Goal: Obtain resource: Download file/media

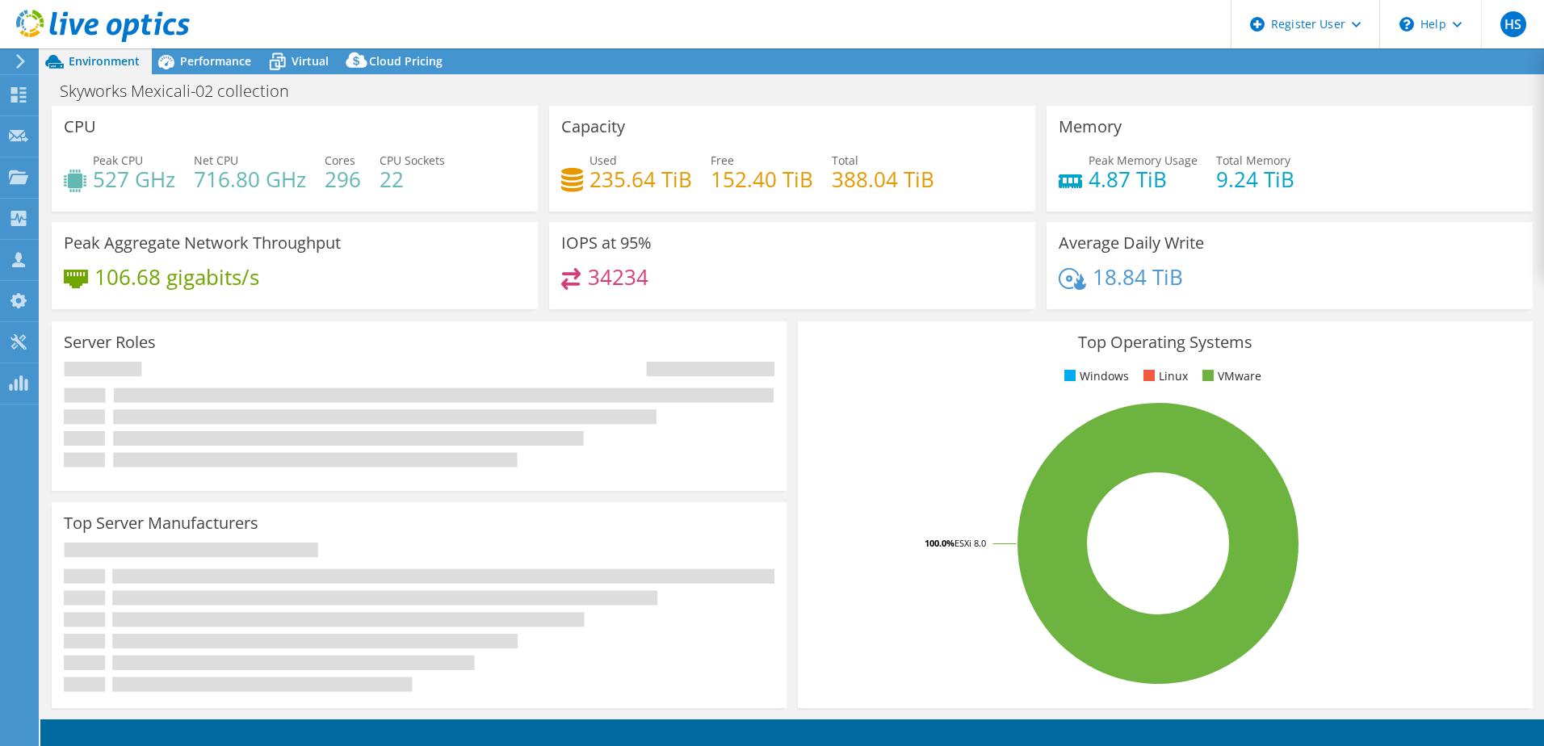
select select "USD"
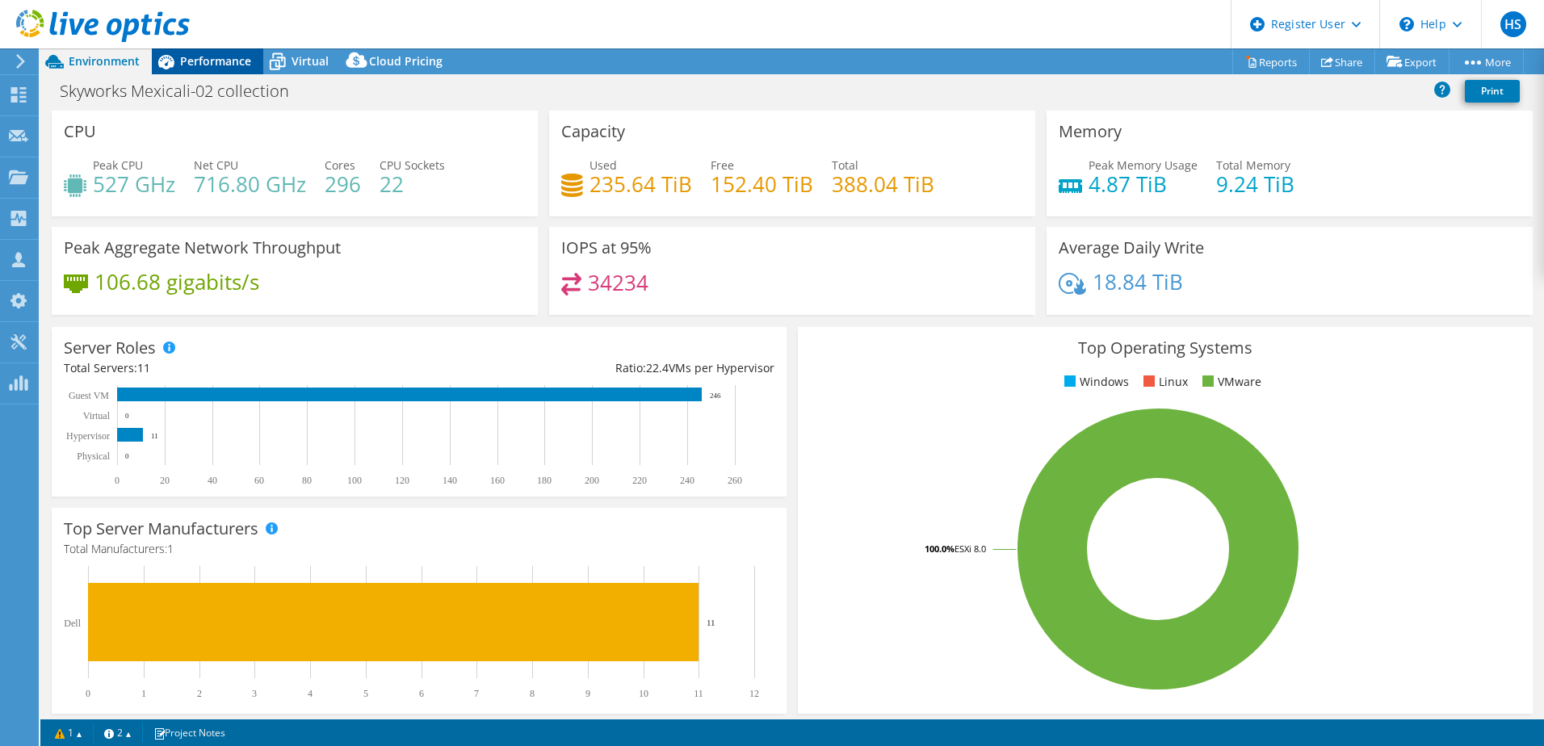
click at [194, 60] on span "Performance" at bounding box center [215, 60] width 71 height 15
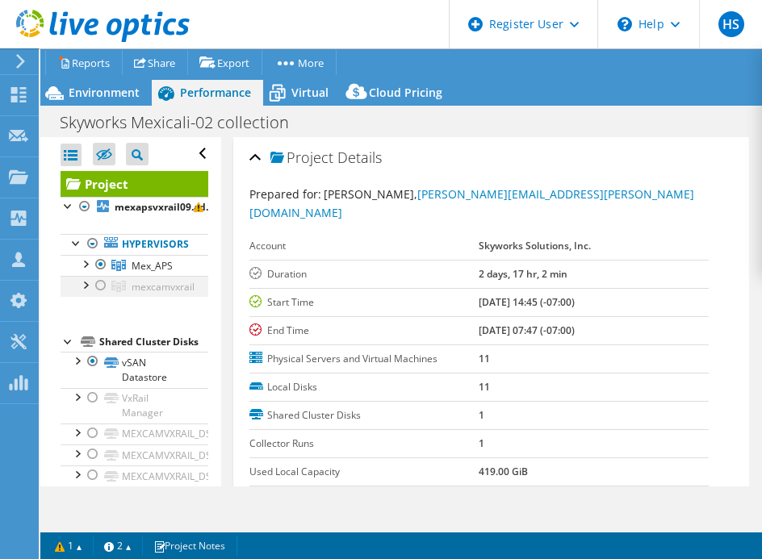
click at [99, 280] on div at bounding box center [101, 285] width 16 height 19
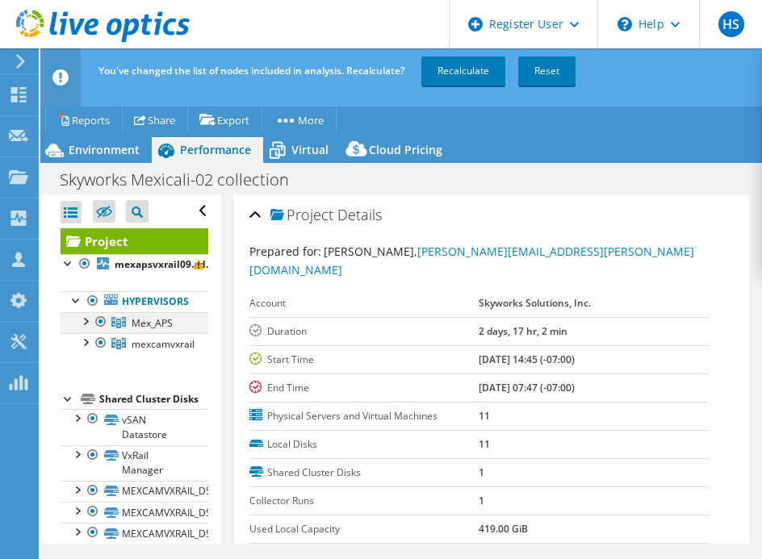
click at [98, 321] on div at bounding box center [101, 321] width 16 height 19
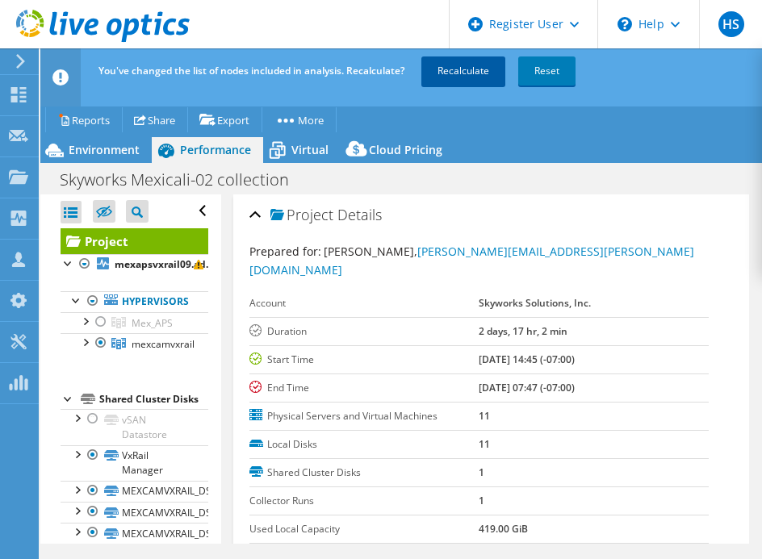
click at [463, 71] on link "Recalculate" at bounding box center [463, 71] width 84 height 29
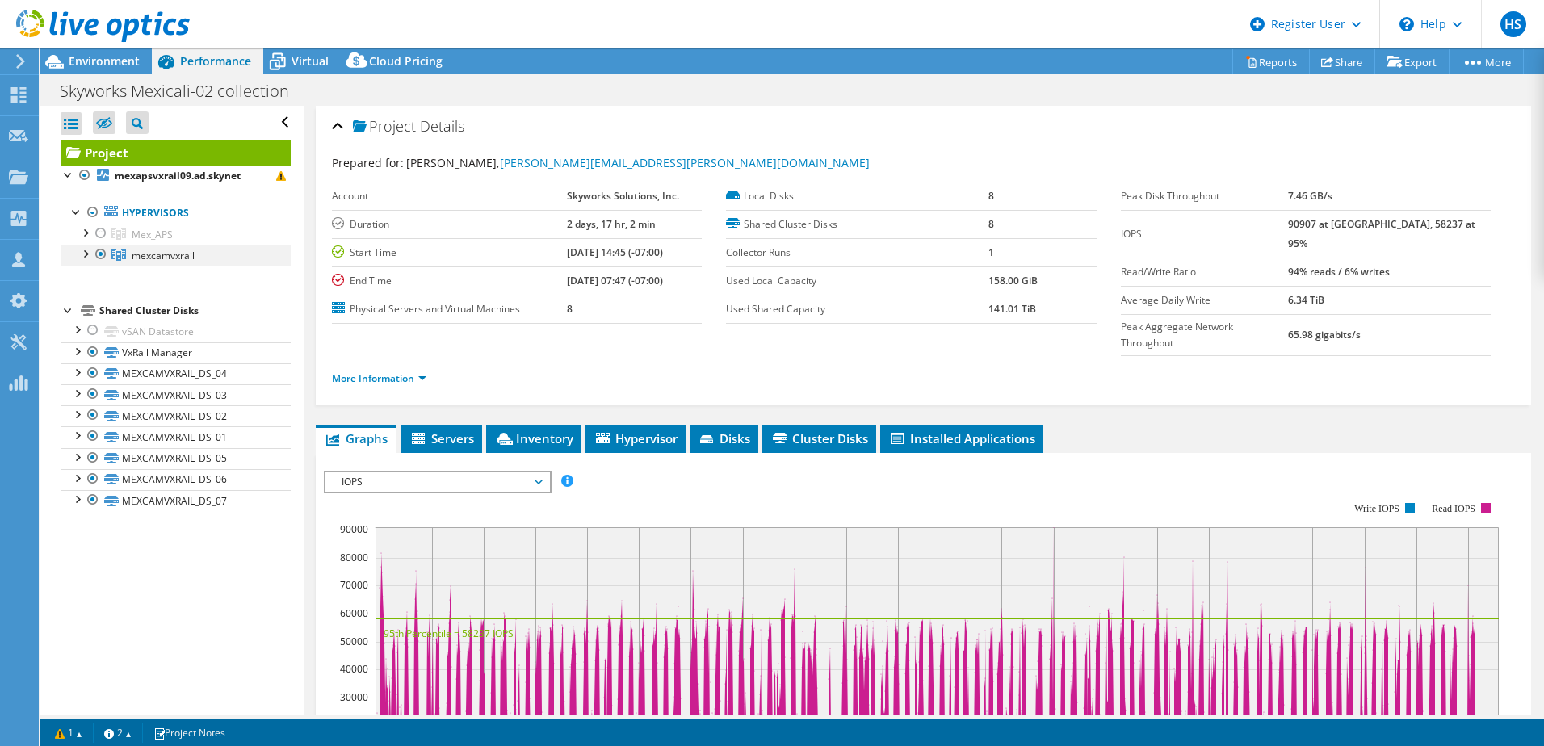
click at [83, 258] on div at bounding box center [85, 253] width 16 height 16
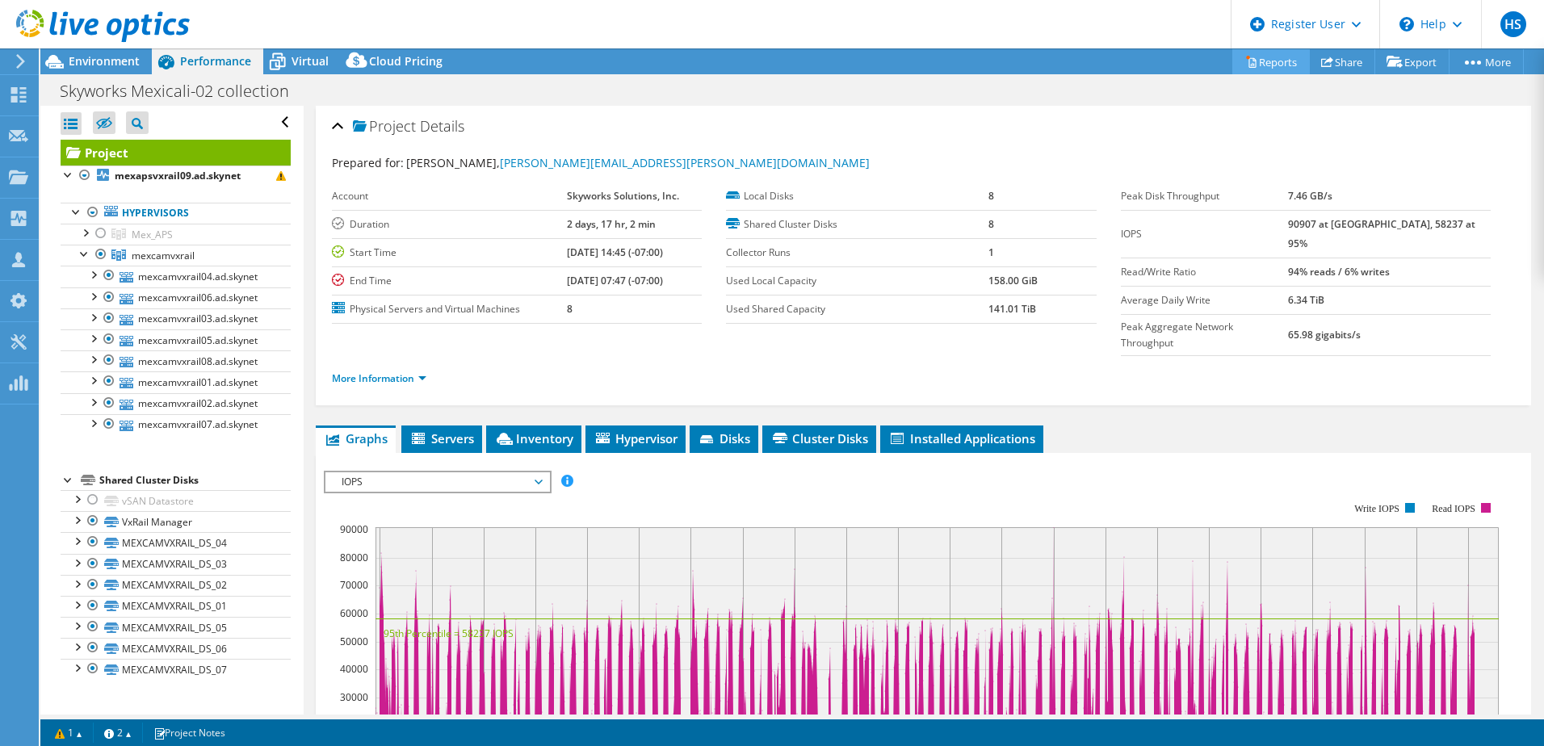
click at [1264, 57] on link "Reports" at bounding box center [1271, 61] width 78 height 25
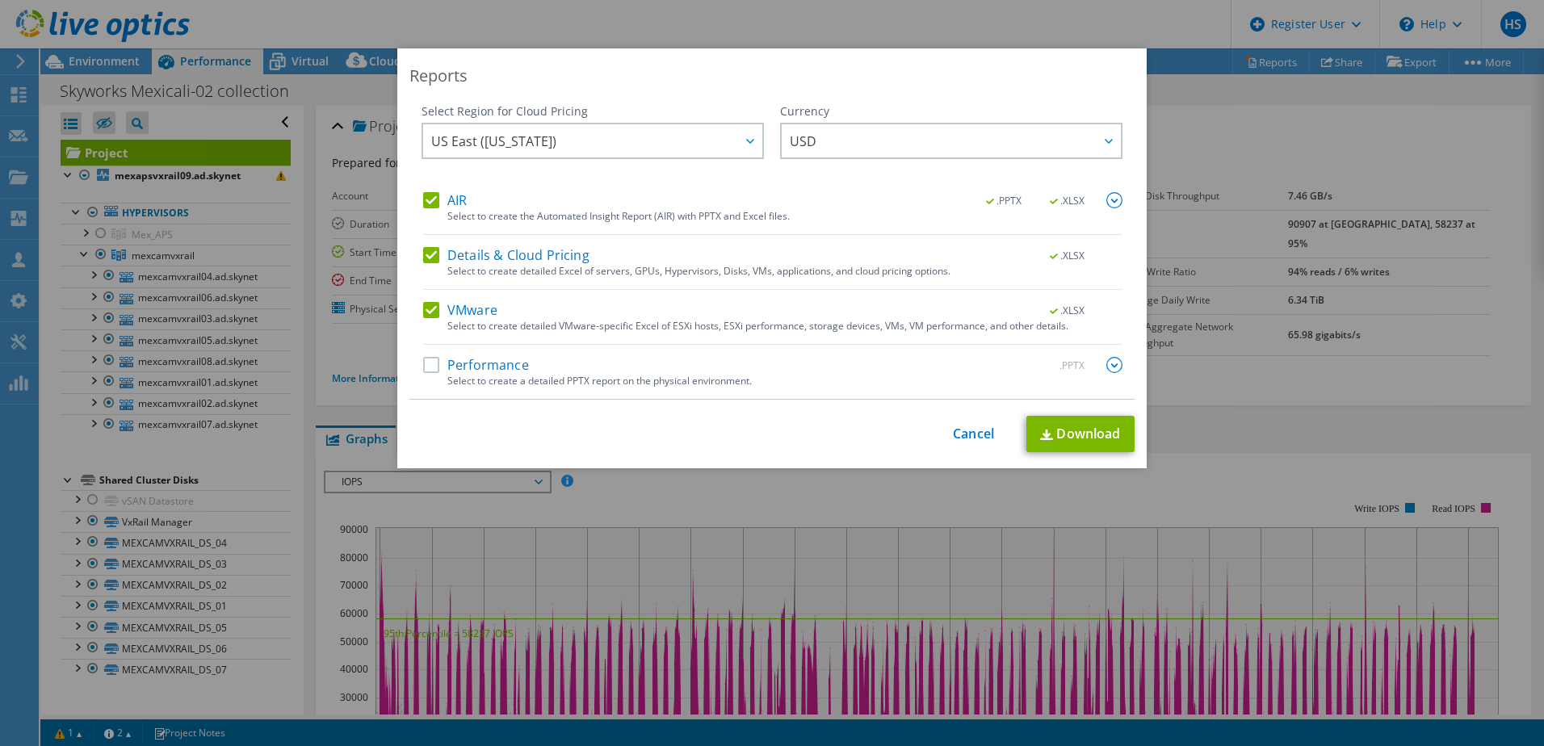
click at [431, 360] on label "Performance" at bounding box center [476, 365] width 106 height 16
click at [0, 0] on input "Performance" at bounding box center [0, 0] width 0 height 0
click at [1107, 362] on img at bounding box center [1114, 365] width 16 height 16
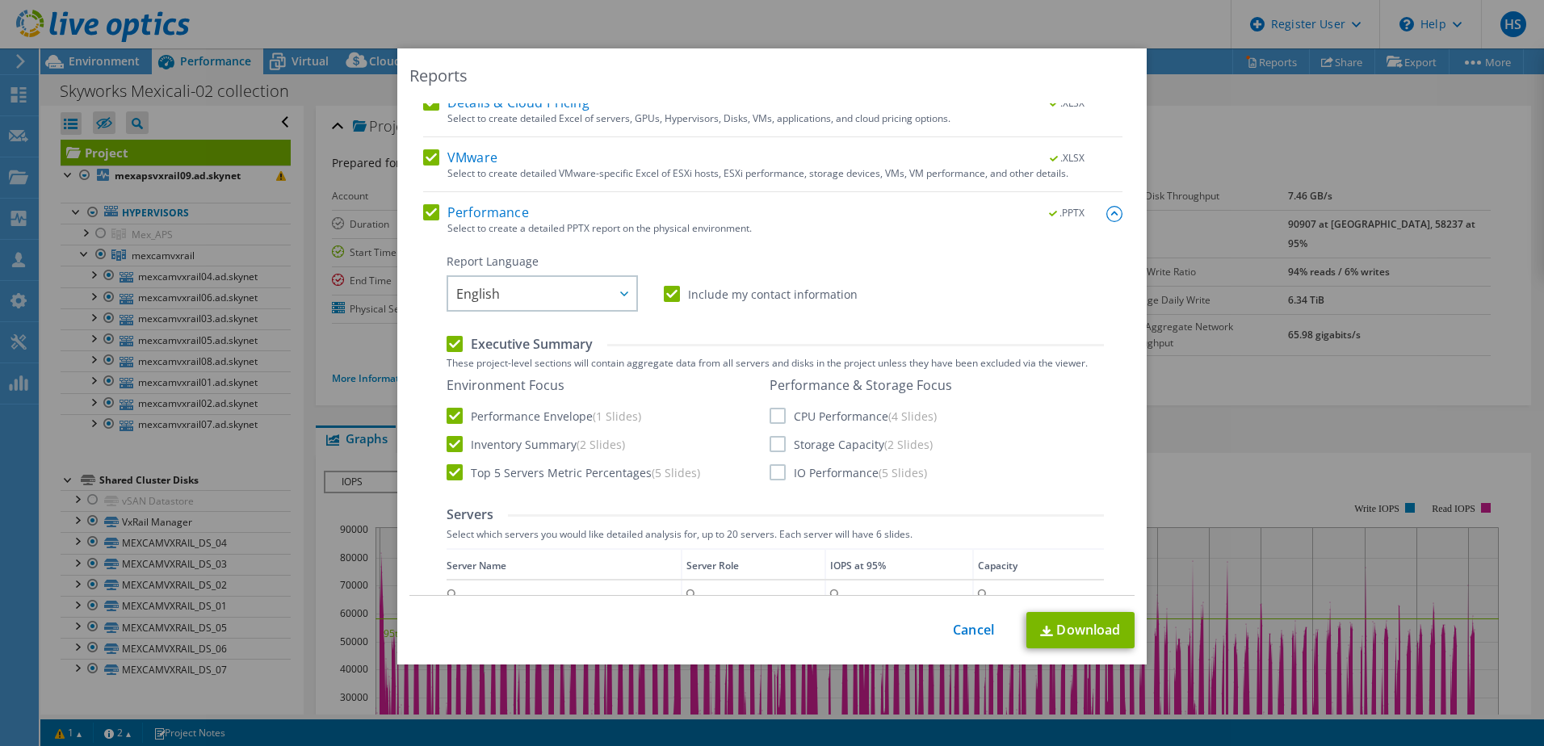
scroll to position [161, 0]
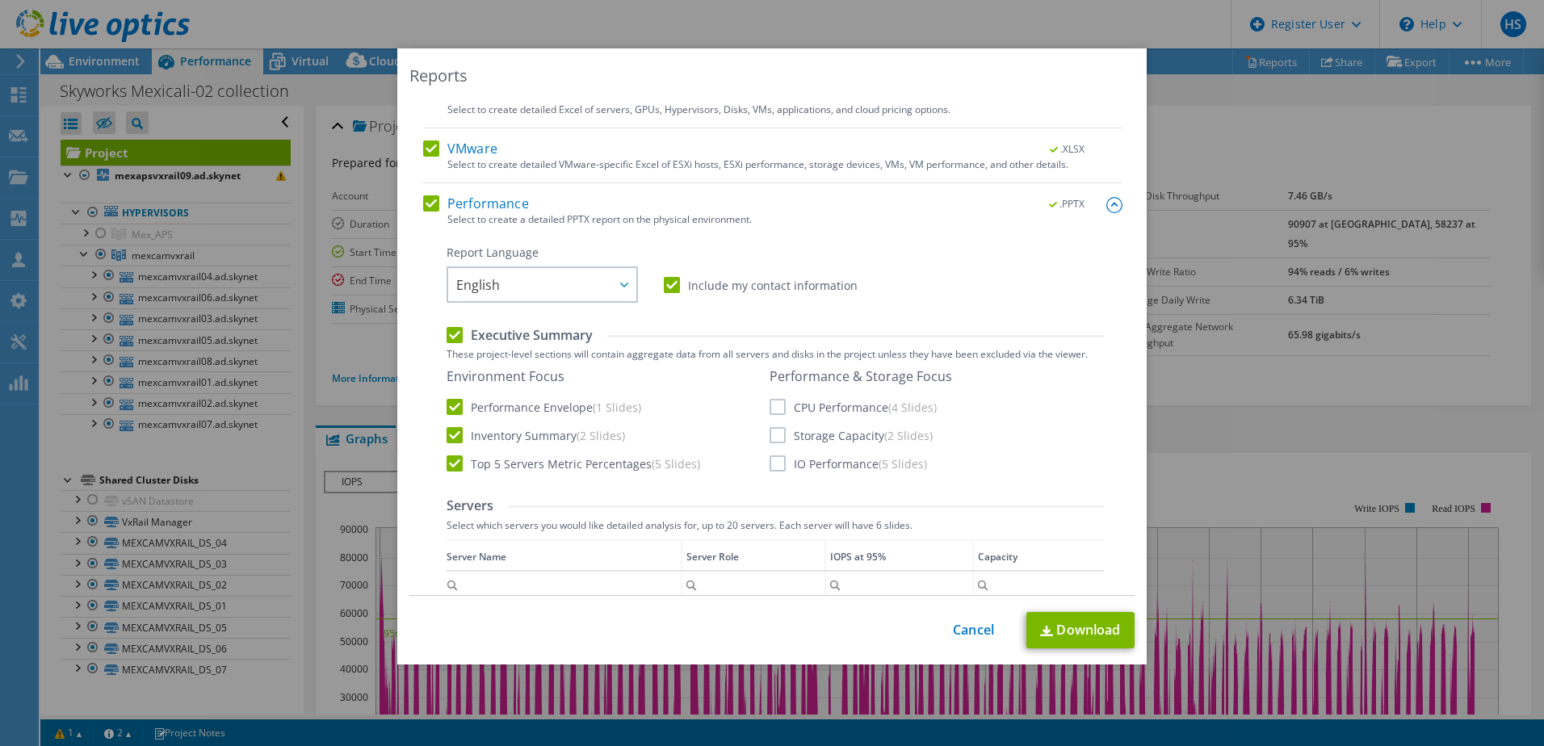
click at [775, 404] on label "CPU Performance (4 Slides)" at bounding box center [852, 407] width 167 height 16
click at [0, 0] on input "CPU Performance (4 Slides)" at bounding box center [0, 0] width 0 height 0
click at [777, 429] on label "Storage Capacity (2 Slides)" at bounding box center [850, 435] width 163 height 16
click at [0, 0] on input "Storage Capacity (2 Slides)" at bounding box center [0, 0] width 0 height 0
click at [769, 461] on label "IO Performance (5 Slides)" at bounding box center [847, 463] width 157 height 16
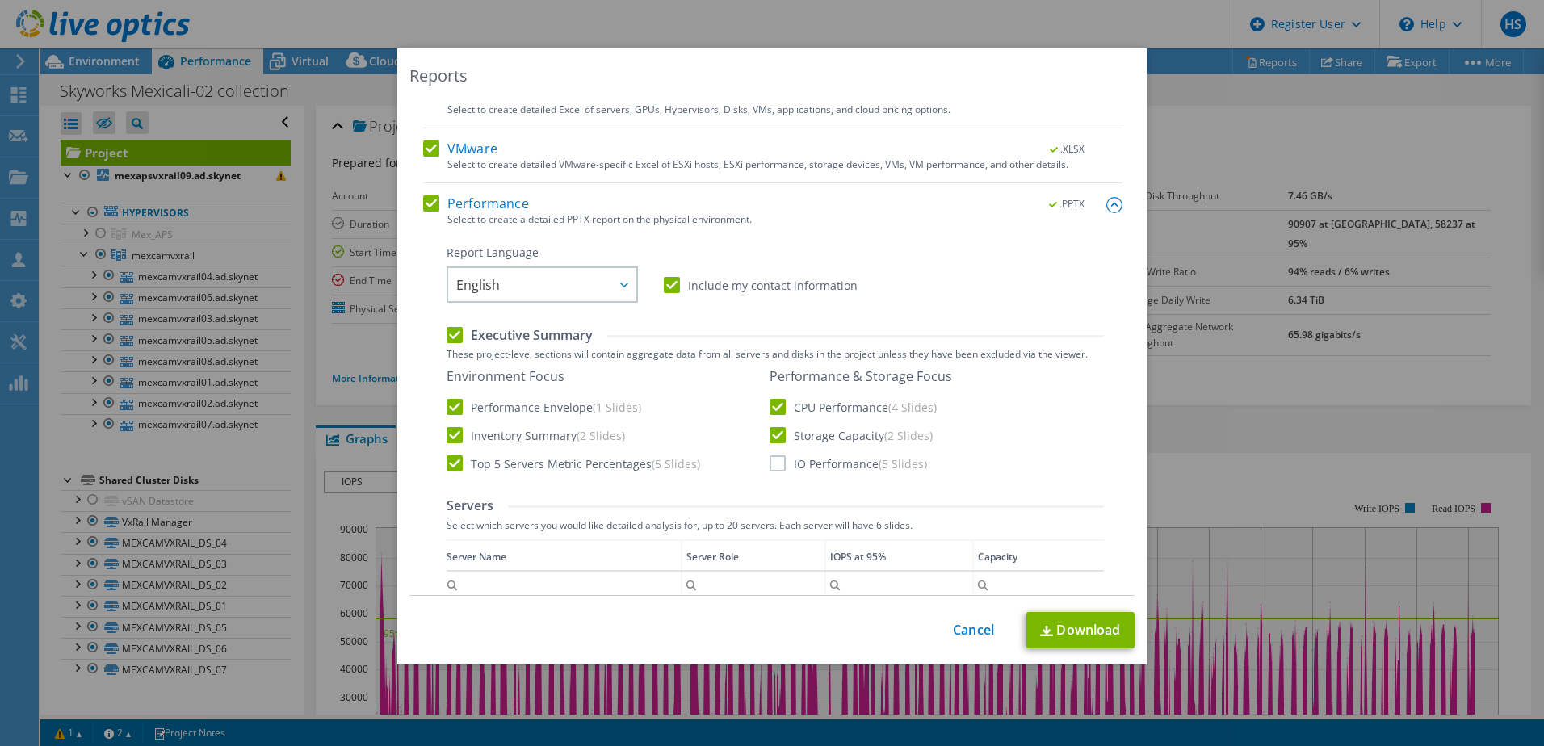
click at [0, 0] on input "IO Performance (5 Slides)" at bounding box center [0, 0] width 0 height 0
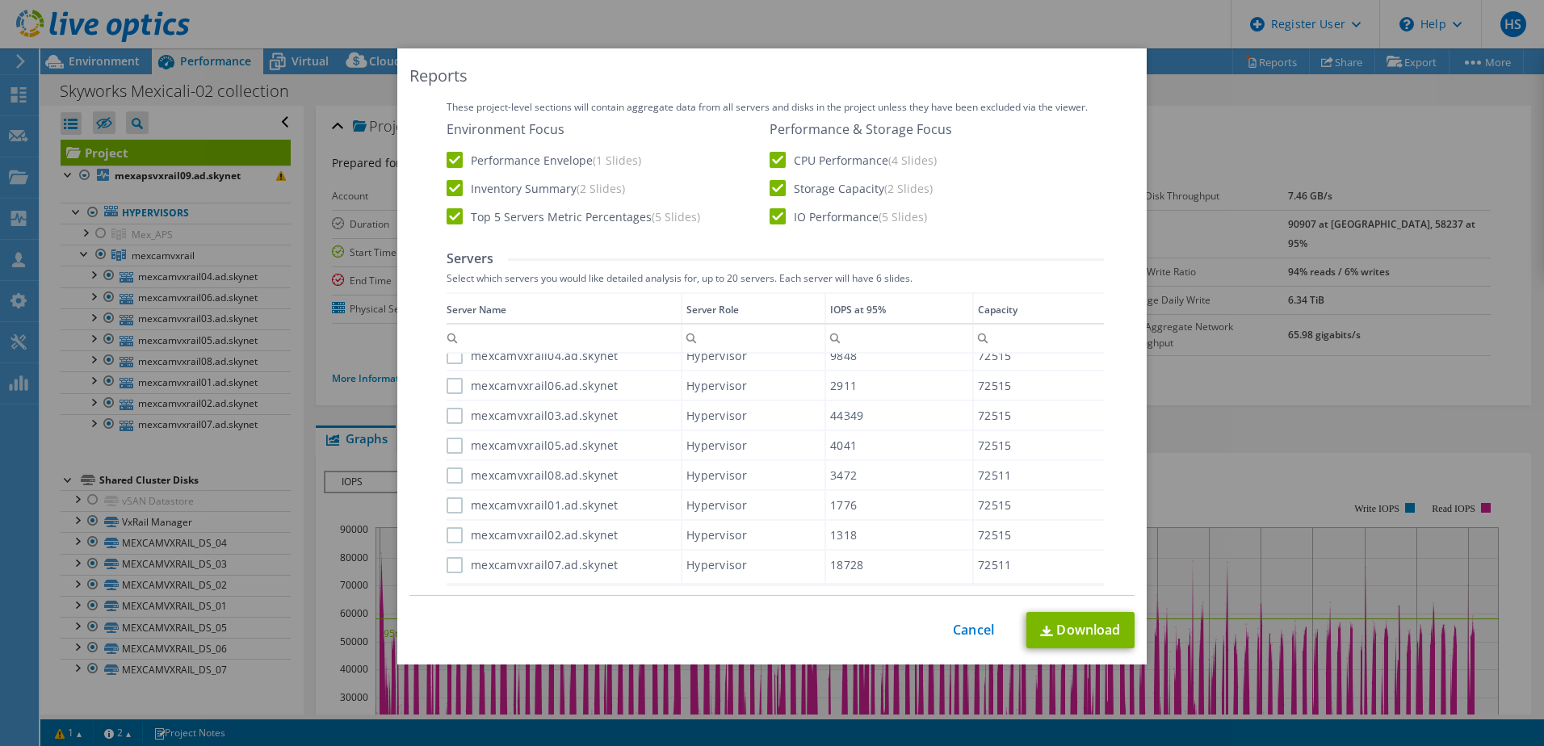
scroll to position [404, 0]
click at [446, 364] on label "mexcamvxrail04.ad.skynet" at bounding box center [532, 361] width 172 height 16
click at [0, 0] on input "mexcamvxrail04.ad.skynet" at bounding box center [0, 0] width 0 height 0
click at [448, 397] on label "mexcamvxrail06.ad.skynet" at bounding box center [532, 391] width 172 height 16
click at [0, 0] on input "mexcamvxrail06.ad.skynet" at bounding box center [0, 0] width 0 height 0
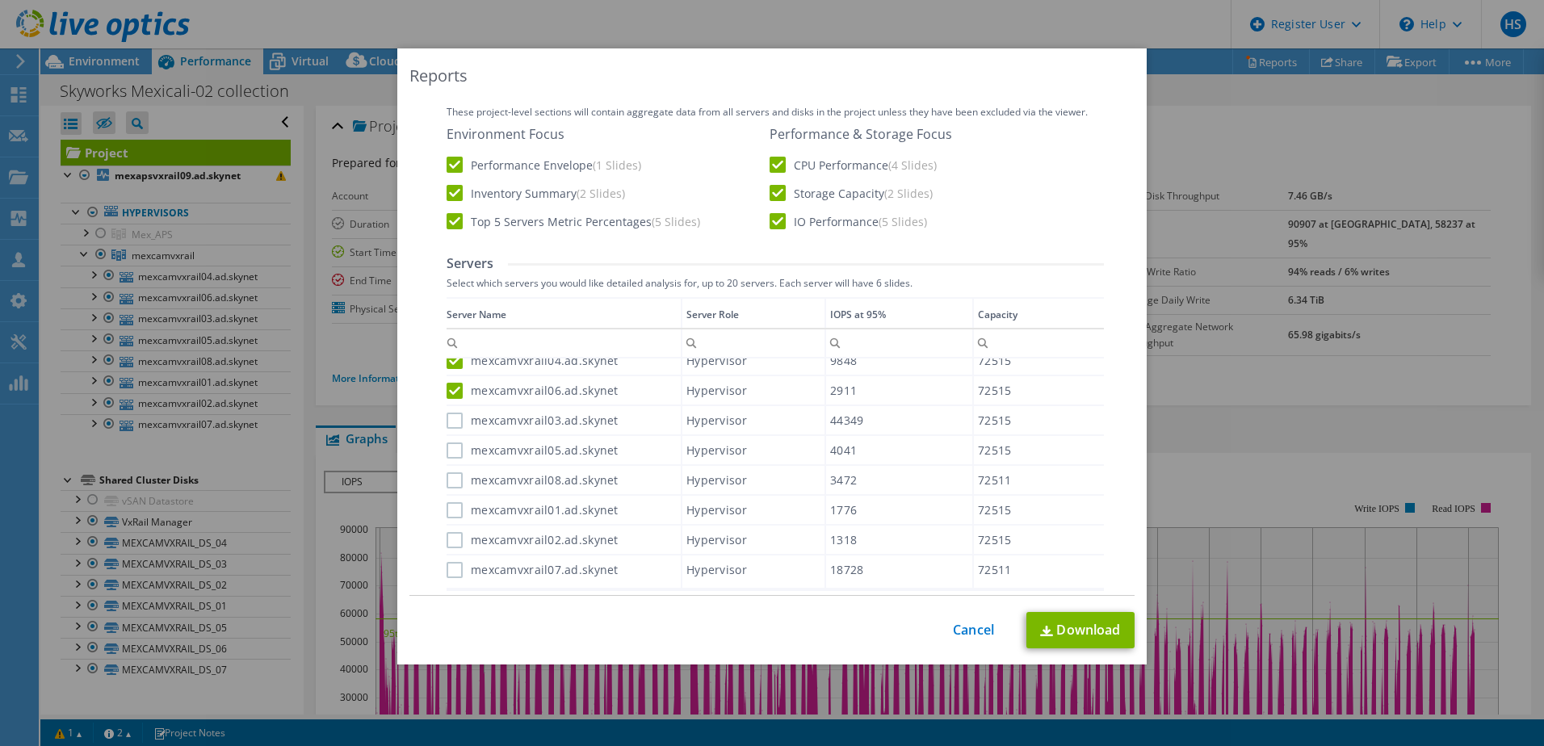
click at [446, 432] on div "mexcamvxrail03.ad.skynet" at bounding box center [563, 420] width 234 height 28
click at [455, 416] on label "mexcamvxrail03.ad.skynet" at bounding box center [532, 421] width 172 height 16
click at [0, 0] on input "mexcamvxrail03.ad.skynet" at bounding box center [0, 0] width 0 height 0
click at [449, 452] on label "mexcamvxrail05.ad.skynet" at bounding box center [532, 450] width 172 height 16
click at [0, 0] on input "mexcamvxrail05.ad.skynet" at bounding box center [0, 0] width 0 height 0
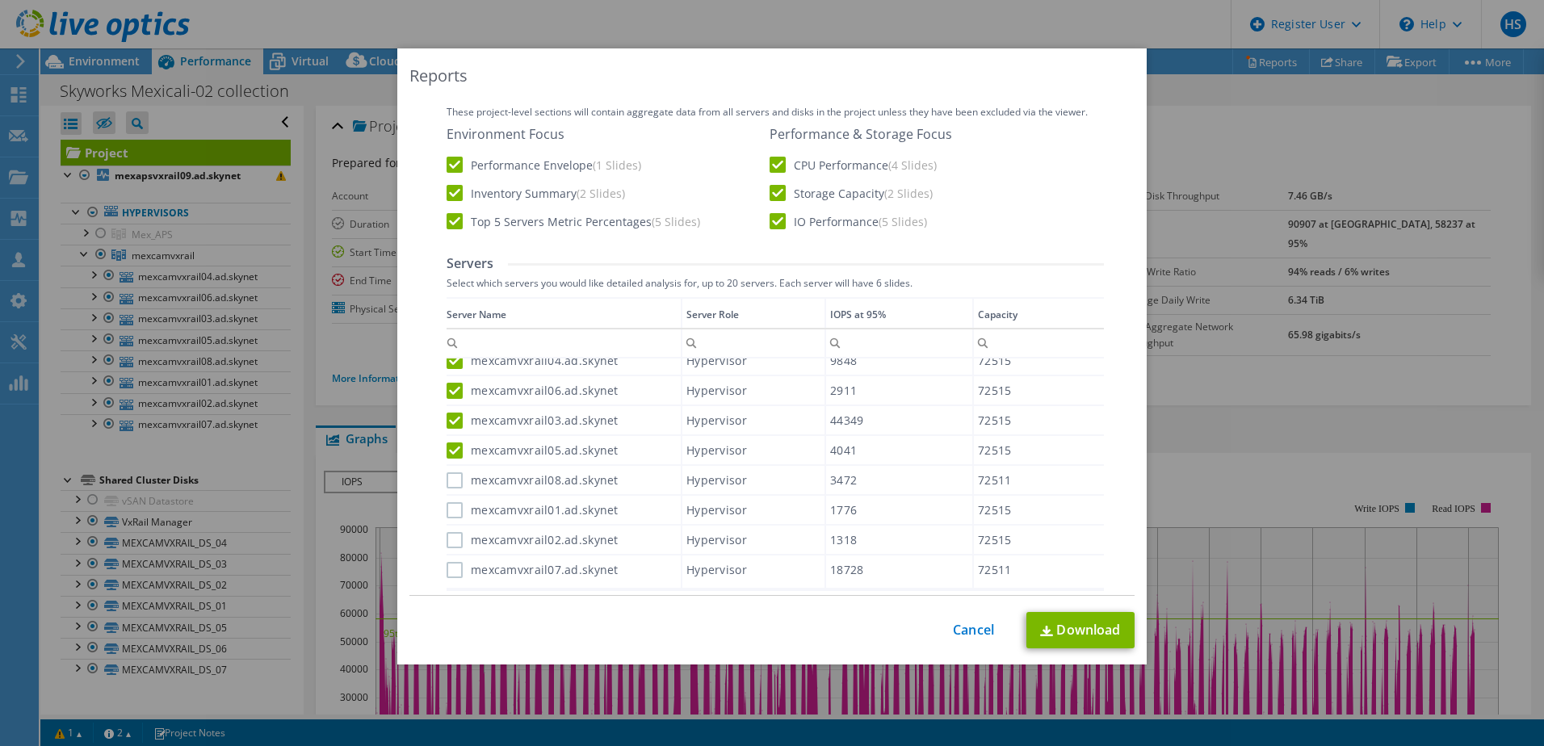
click at [452, 478] on label "mexcamvxrail08.ad.skynet" at bounding box center [532, 480] width 172 height 16
click at [0, 0] on input "mexcamvxrail08.ad.skynet" at bounding box center [0, 0] width 0 height 0
click at [450, 509] on label "mexcamvxrail01.ad.skynet" at bounding box center [532, 510] width 172 height 16
click at [0, 0] on input "mexcamvxrail01.ad.skynet" at bounding box center [0, 0] width 0 height 0
click at [449, 537] on label "mexcamvxrail02.ad.skynet" at bounding box center [532, 540] width 172 height 16
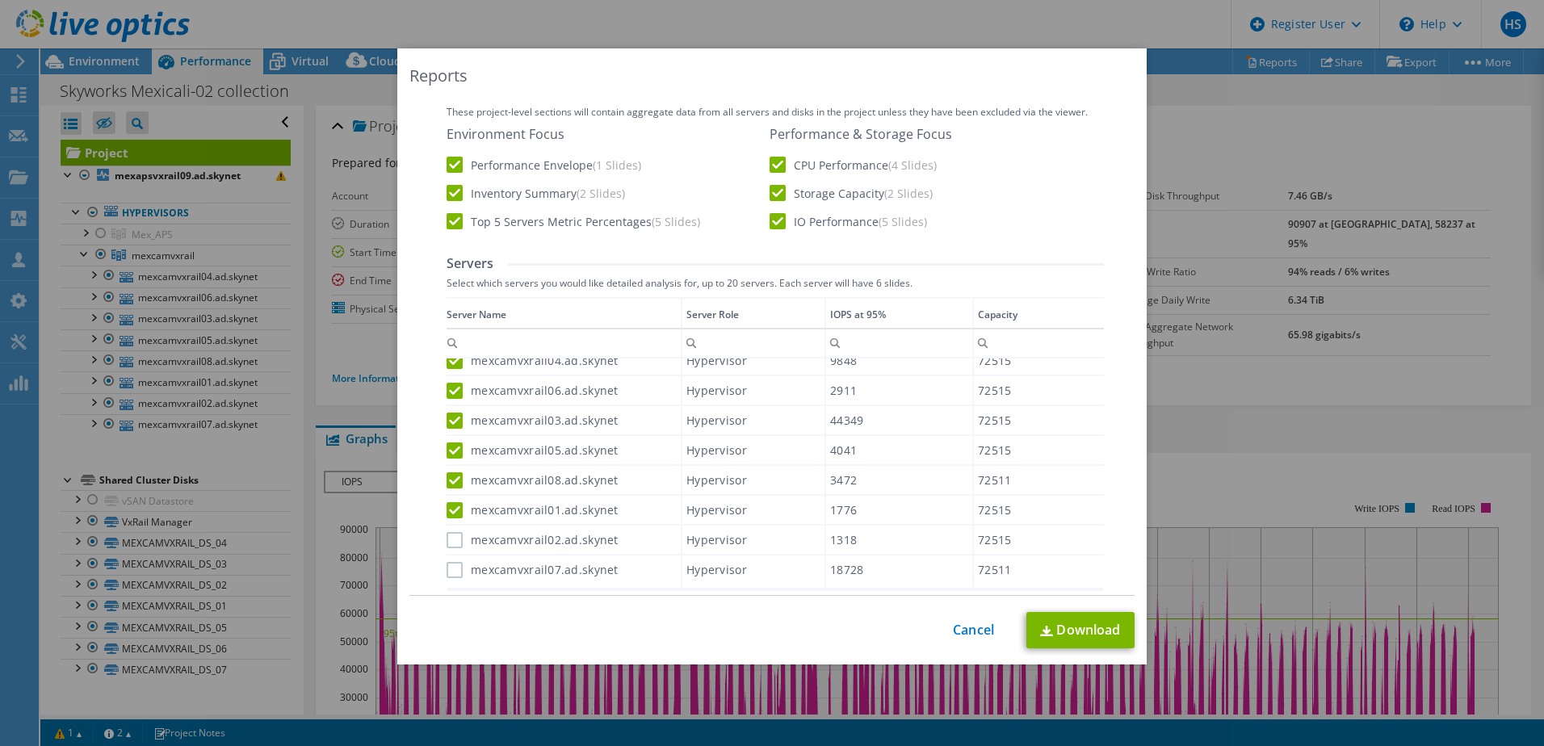
click at [0, 0] on input "mexcamvxrail02.ad.skynet" at bounding box center [0, 0] width 0 height 0
click at [452, 575] on label "mexcamvxrail07.ad.skynet" at bounding box center [532, 570] width 172 height 16
click at [0, 0] on input "mexcamvxrail07.ad.skynet" at bounding box center [0, 0] width 0 height 0
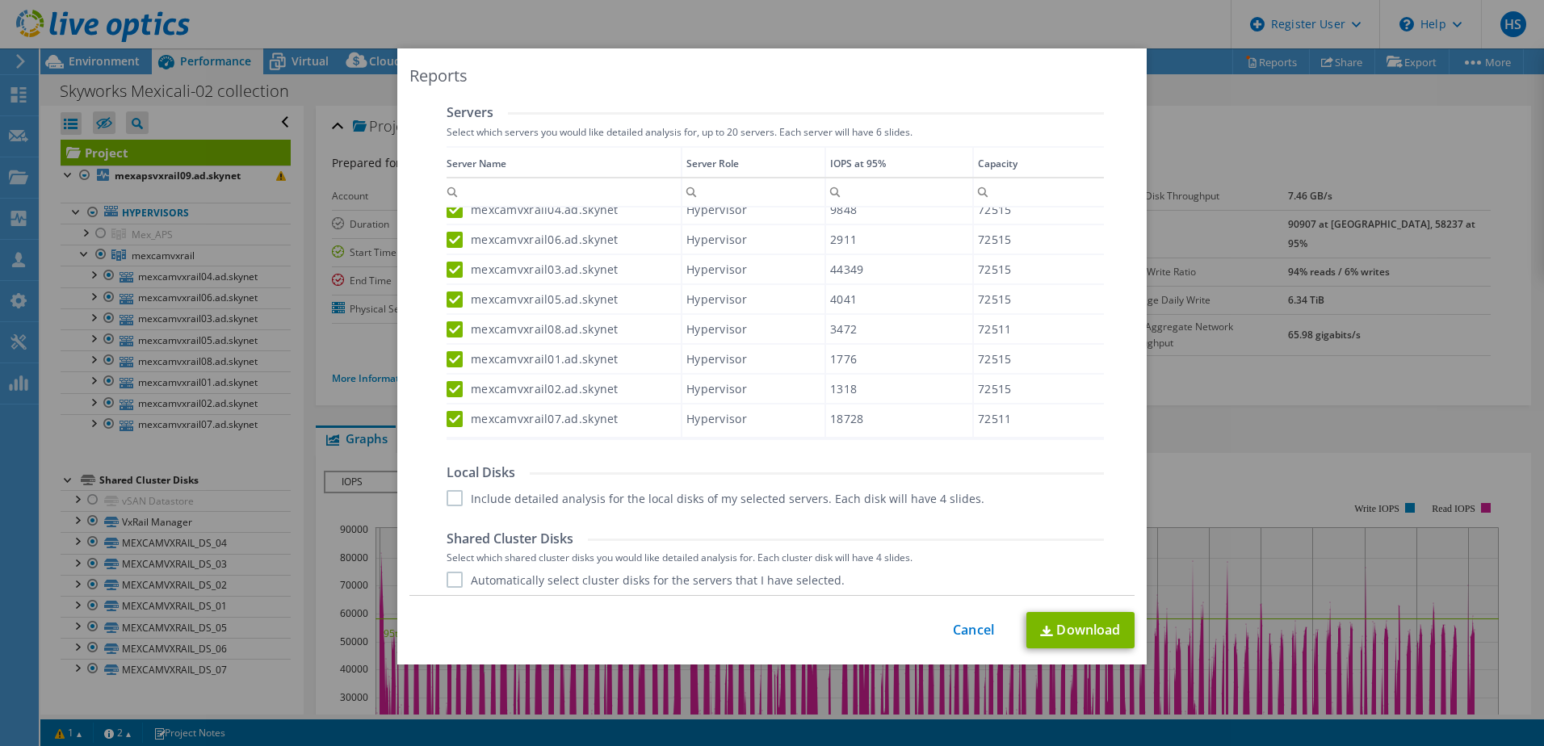
scroll to position [727, 0]
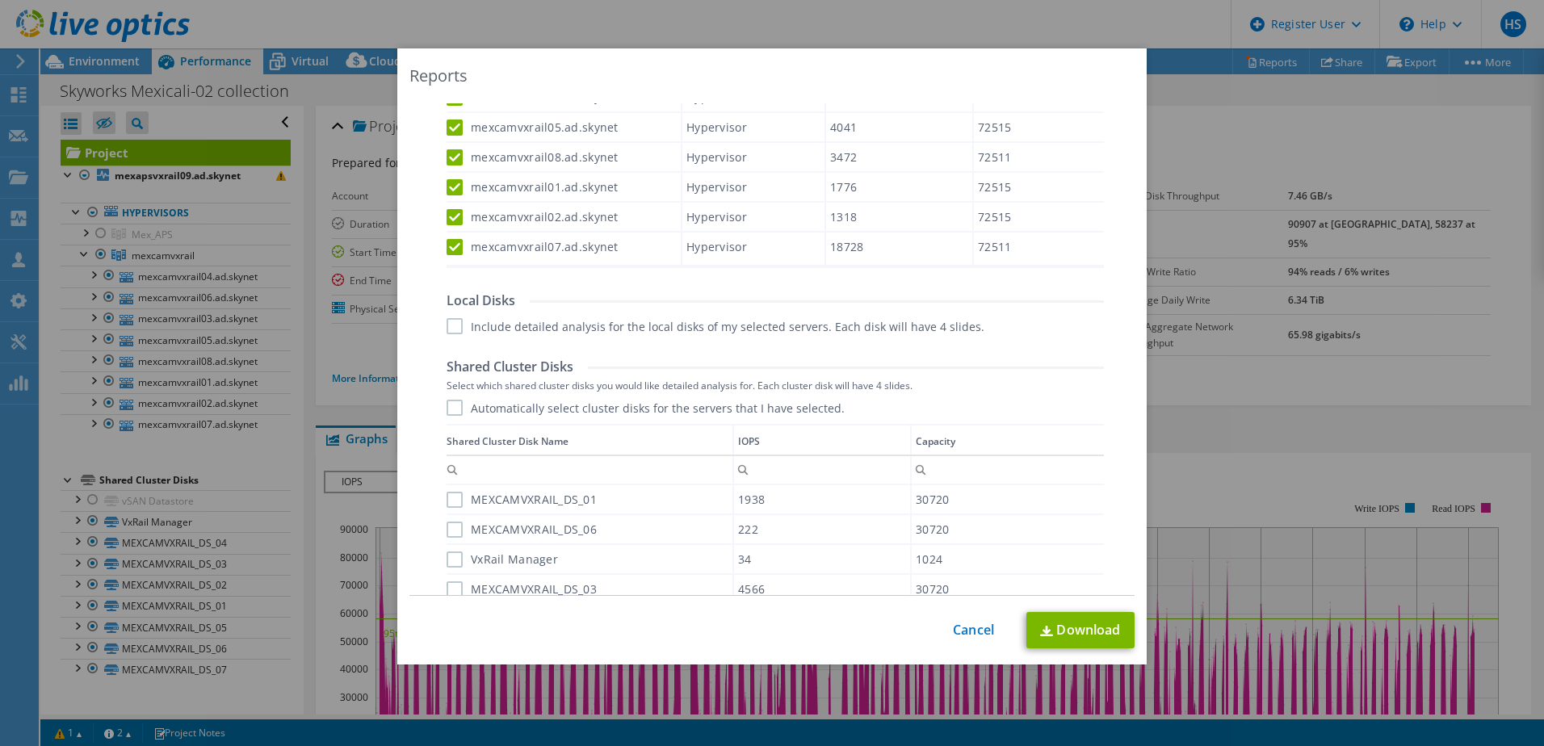
click at [451, 328] on label "Include detailed analysis for the local disks of my selected servers. Each disk…" at bounding box center [715, 326] width 538 height 16
click at [0, 0] on input "Include detailed analysis for the local disks of my selected servers. Each disk…" at bounding box center [0, 0] width 0 height 0
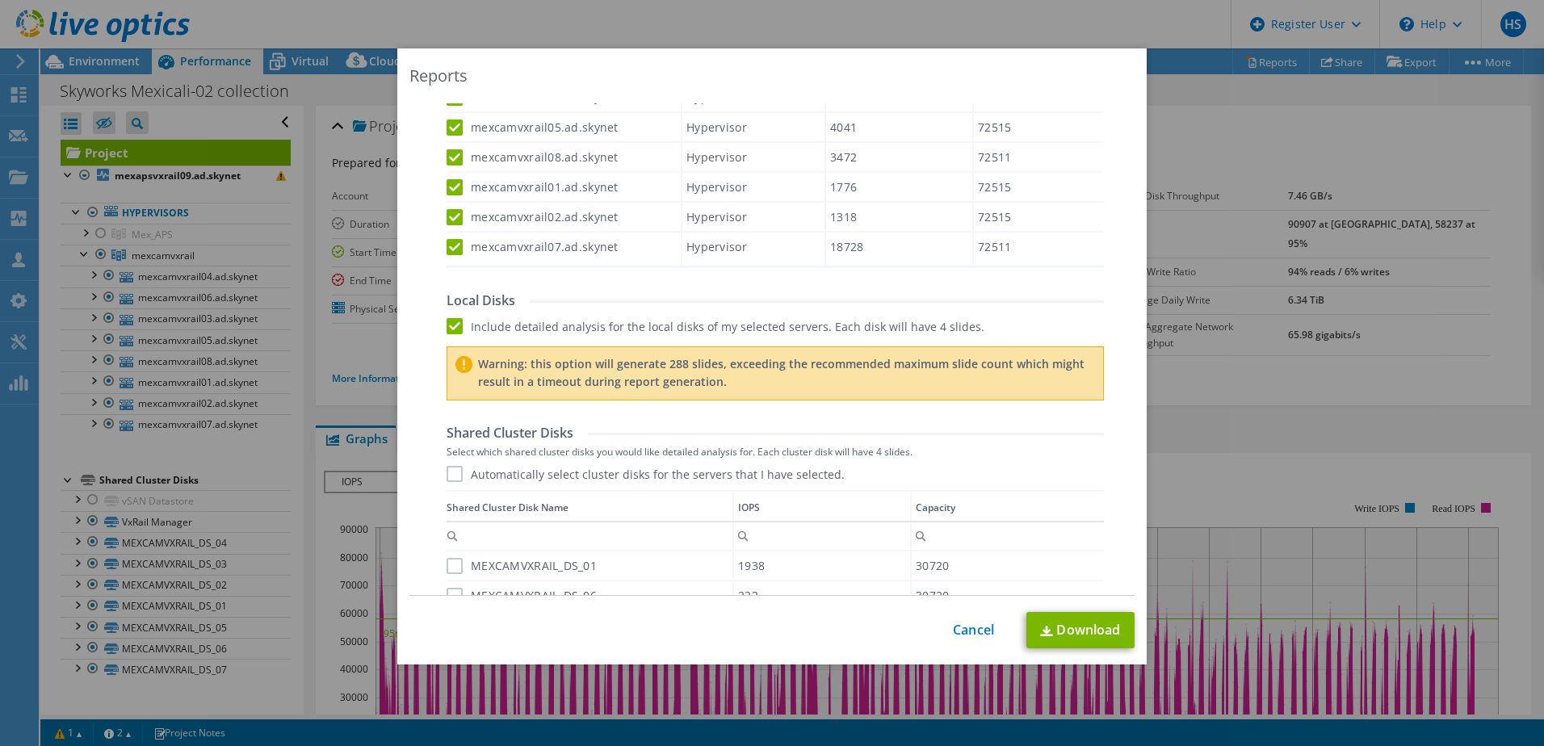
click at [450, 473] on label "Automatically select cluster disks for the servers that I have selected." at bounding box center [645, 474] width 398 height 16
click at [0, 0] on input "Automatically select cluster disks for the servers that I have selected." at bounding box center [0, 0] width 0 height 0
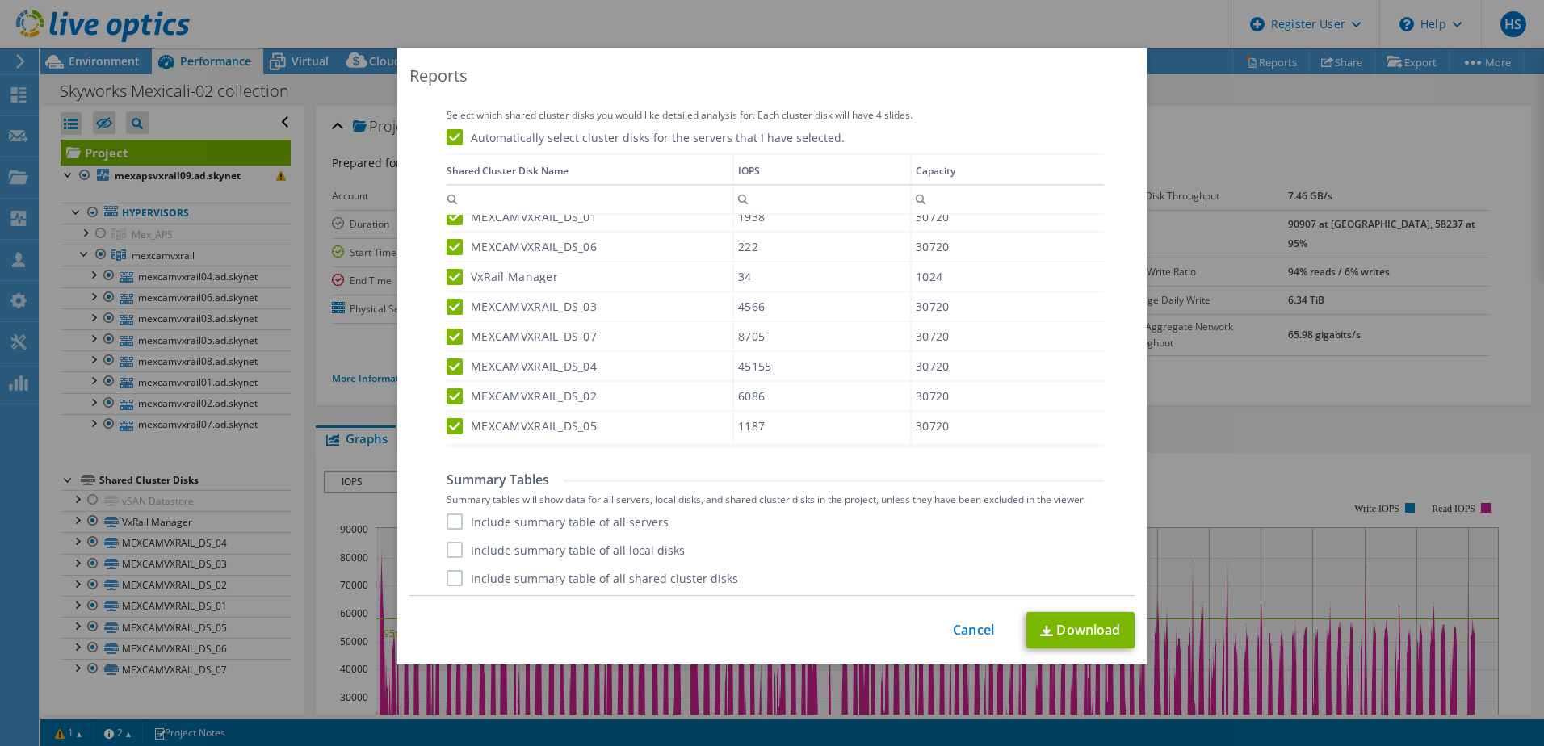
scroll to position [1066, 0]
click at [447, 524] on label "Include summary table of all servers" at bounding box center [557, 518] width 222 height 16
click at [0, 0] on input "Include summary table of all servers" at bounding box center [0, 0] width 0 height 0
click at [449, 541] on label "Include summary table of all local disks" at bounding box center [565, 546] width 238 height 16
click at [0, 0] on input "Include summary table of all local disks" at bounding box center [0, 0] width 0 height 0
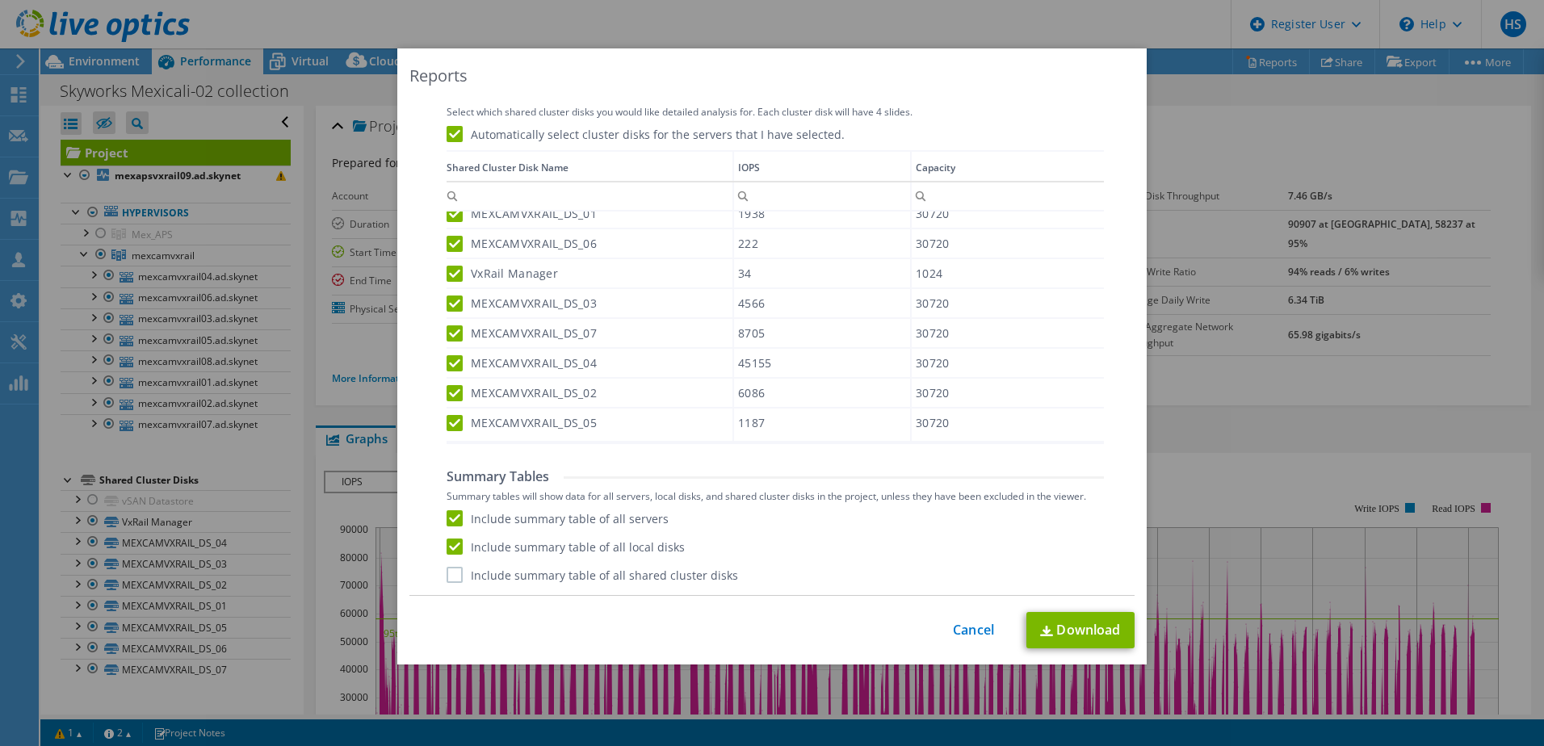
click at [451, 573] on label "Include summary table of all shared cluster disks" at bounding box center [591, 575] width 291 height 16
click at [0, 0] on input "Include summary table of all shared cluster disks" at bounding box center [0, 0] width 0 height 0
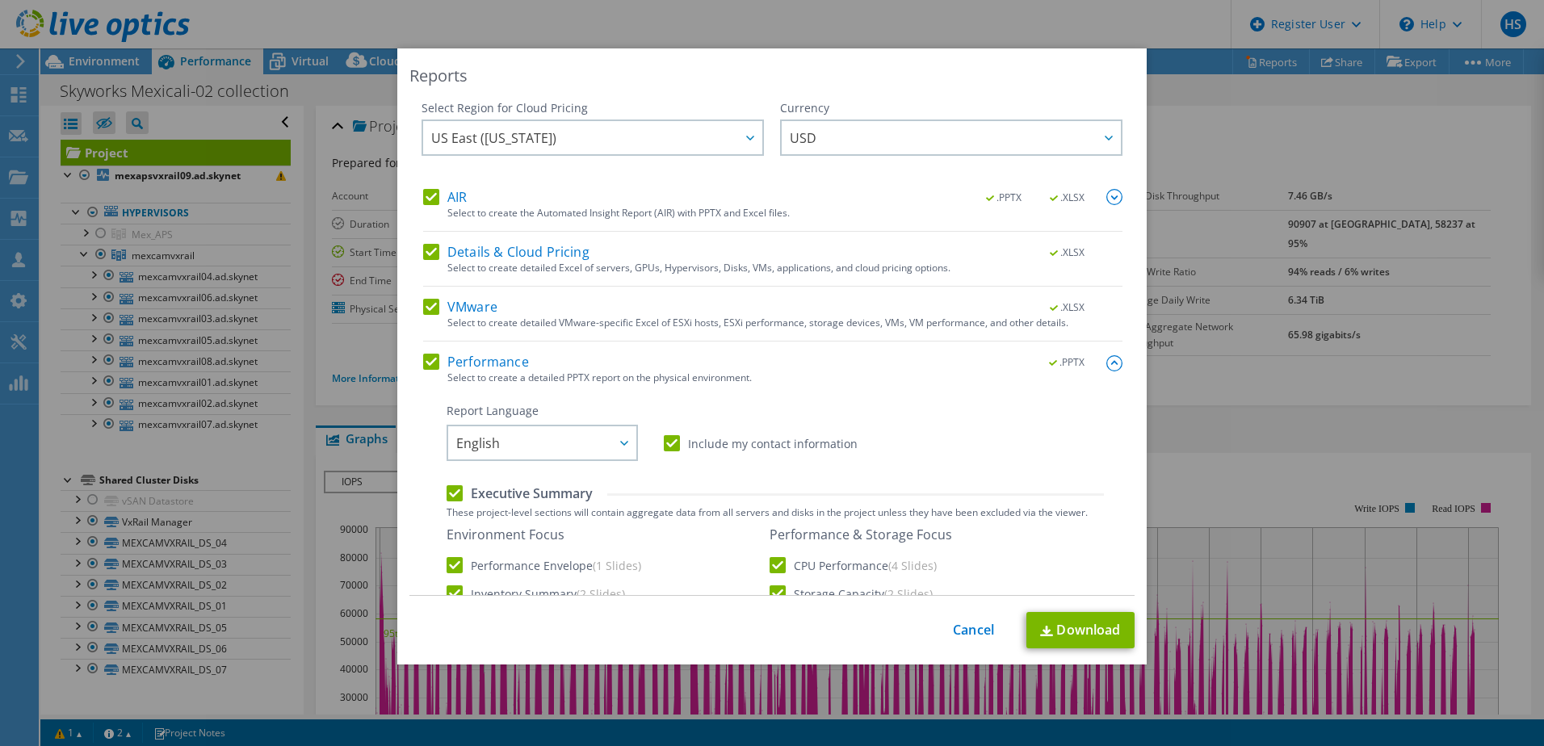
scroll to position [0, 0]
click at [1083, 635] on link "Download" at bounding box center [1080, 630] width 108 height 36
click at [969, 637] on link "Cancel" at bounding box center [973, 629] width 41 height 15
